Goal: Task Accomplishment & Management: Complete application form

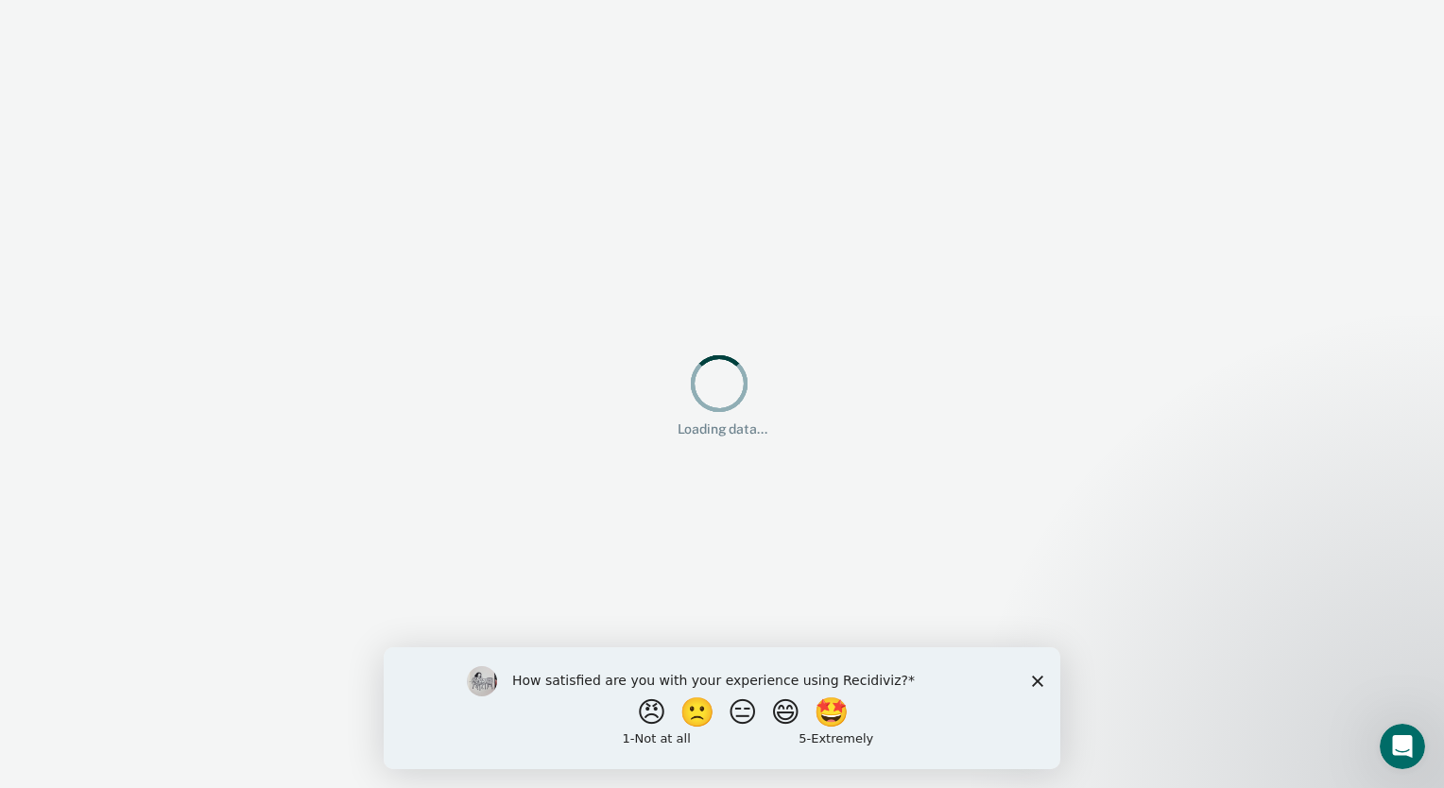
click at [1042, 684] on polygon "Close survey" at bounding box center [1037, 680] width 11 height 11
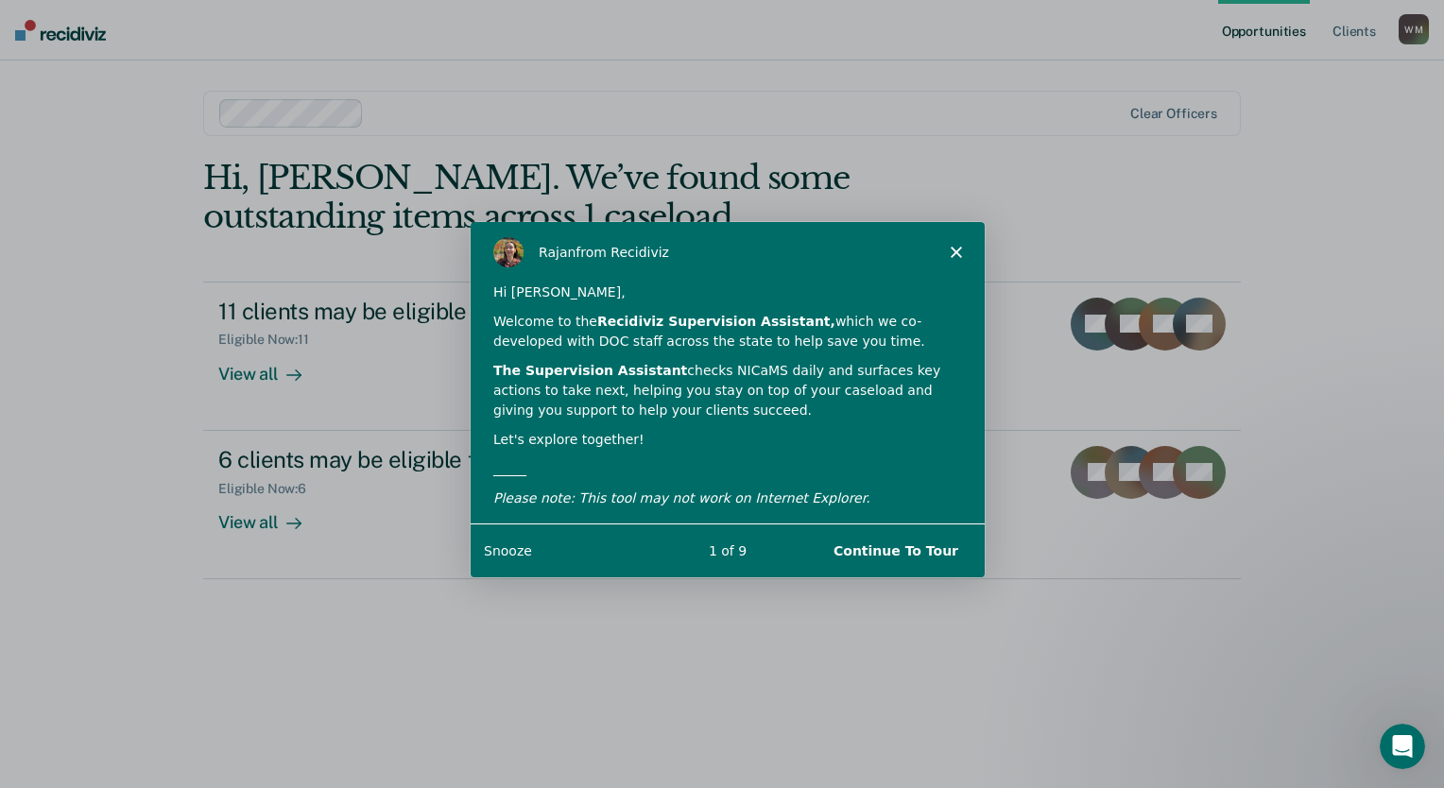
click at [948, 250] on div "[PERSON_NAME] from Recidiviz" at bounding box center [727, 250] width 514 height 60
click at [958, 244] on div "[PERSON_NAME] from Recidiviz" at bounding box center [727, 250] width 514 height 60
click at [952, 250] on icon "Close" at bounding box center [955, 250] width 11 height 11
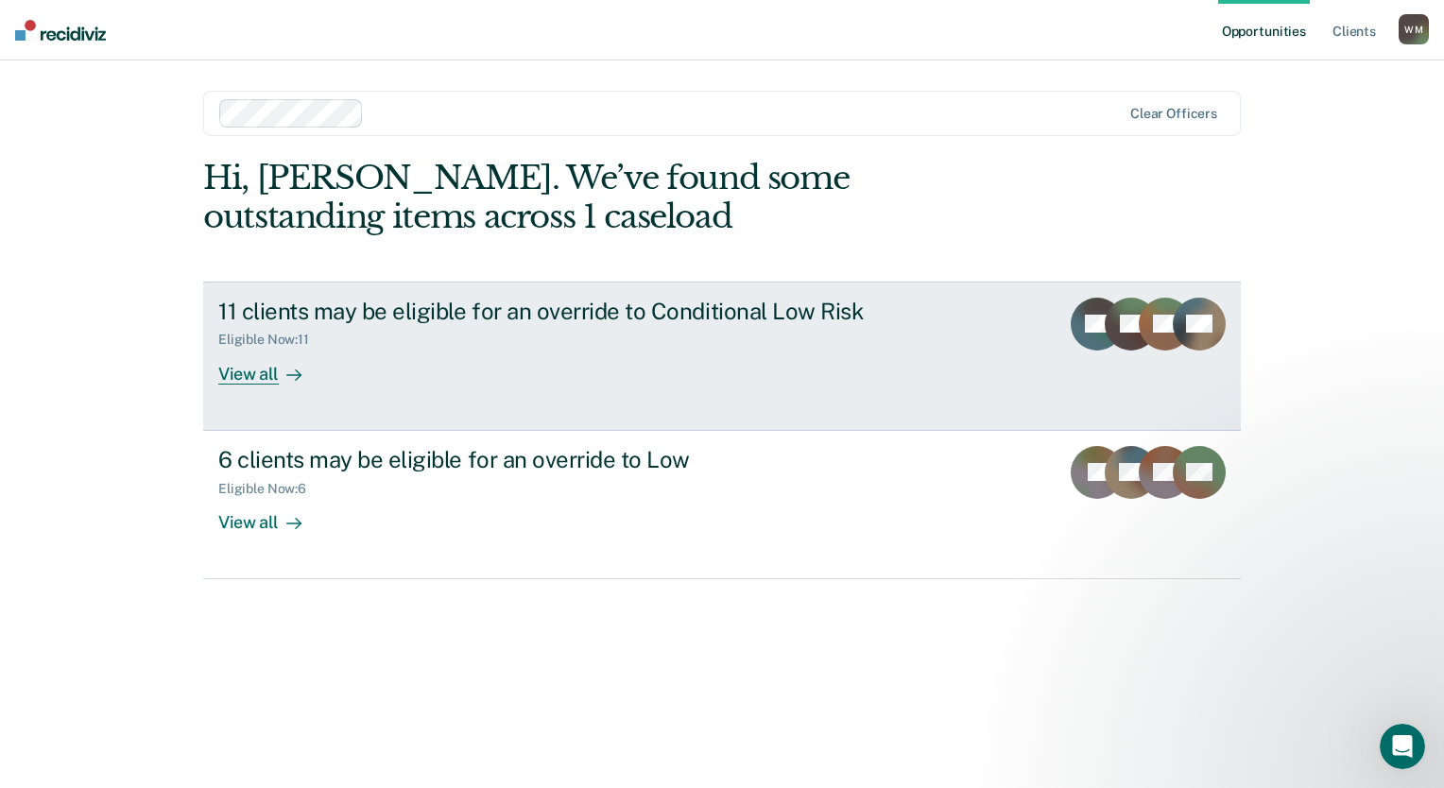
click at [800, 367] on div "11 clients may be eligible for an override to Conditional Low Risk Eligible Now…" at bounding box center [572, 341] width 709 height 87
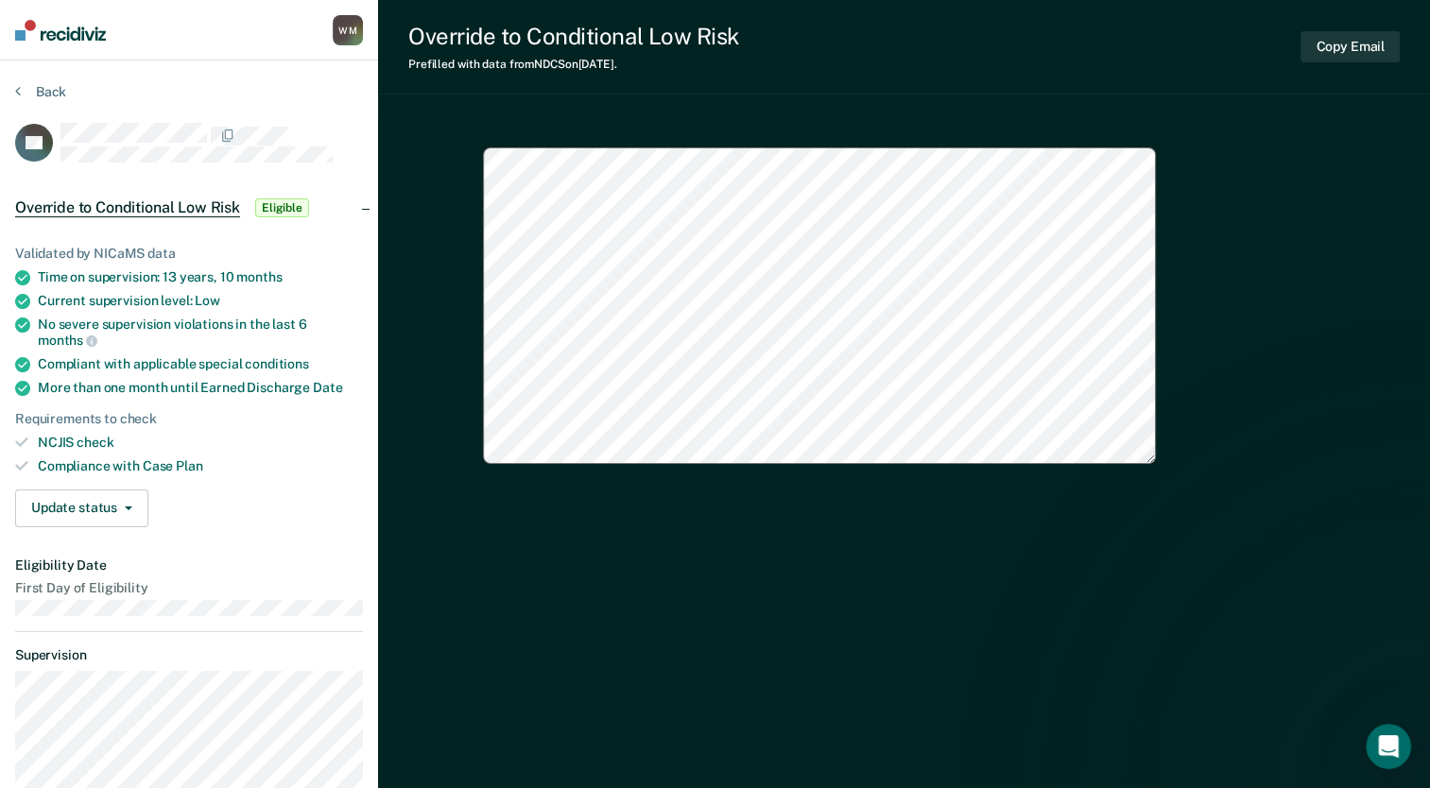
type textarea "x"
